Goal: Information Seeking & Learning: Understand process/instructions

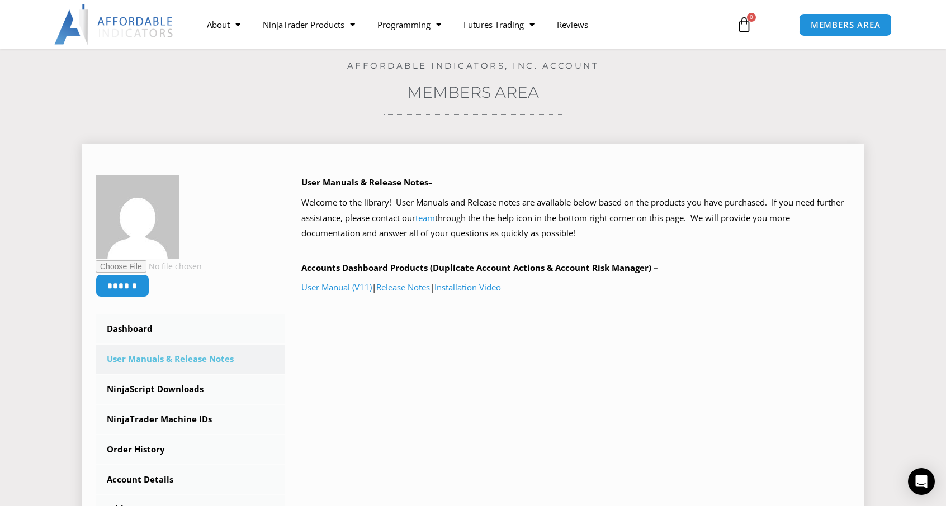
scroll to position [112, 0]
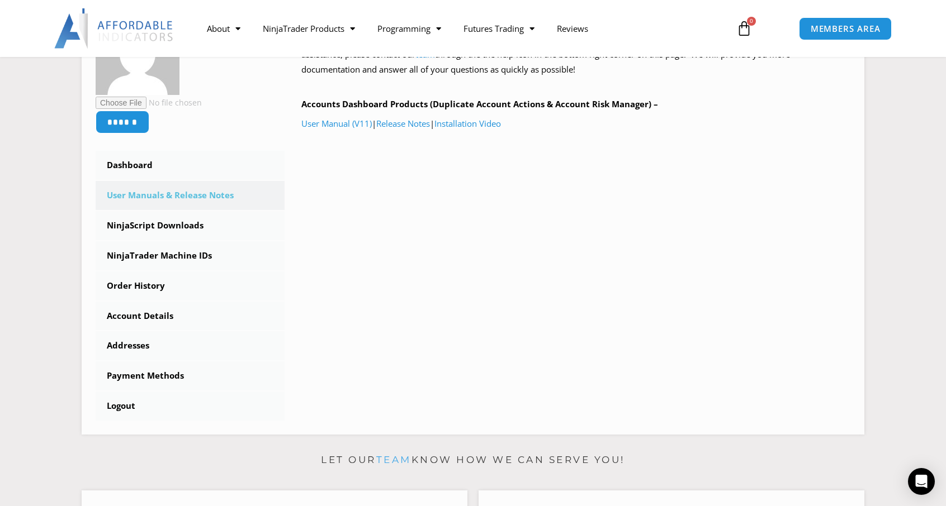
scroll to position [224, 0]
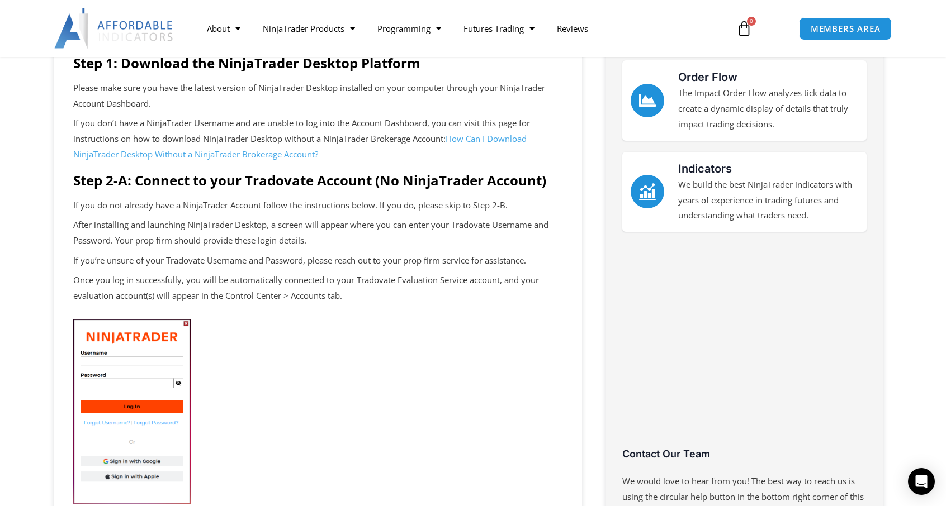
scroll to position [224, 0]
